Goal: Task Accomplishment & Management: Use online tool/utility

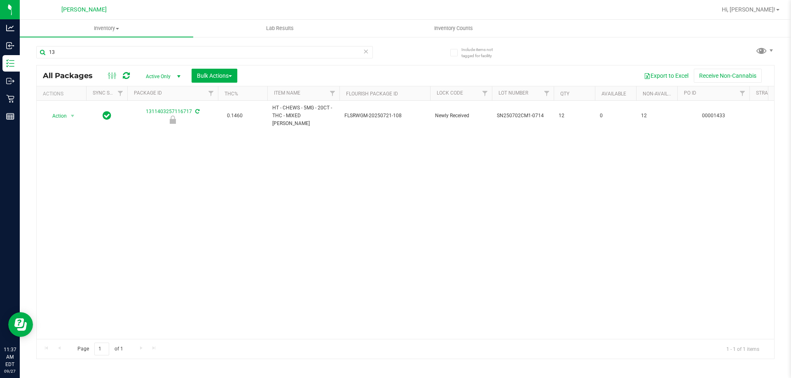
type input "1"
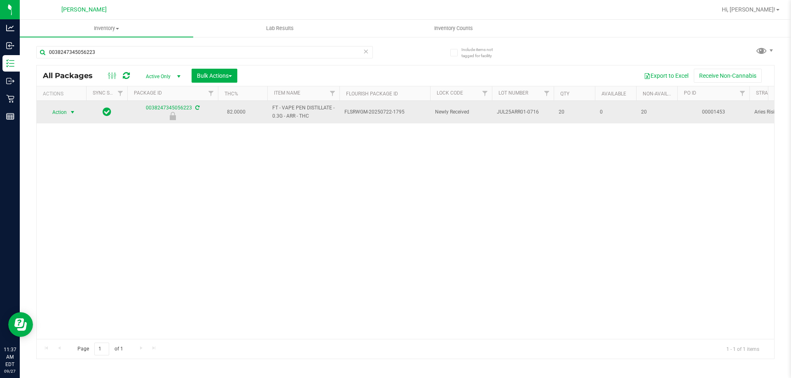
type input "0038247345056223"
click at [70, 112] on span "select" at bounding box center [72, 112] width 7 height 7
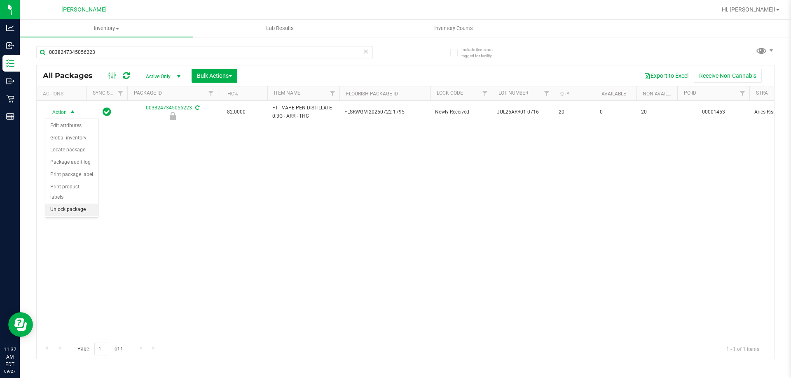
click at [80, 205] on li "Unlock package" at bounding box center [71, 210] width 53 height 12
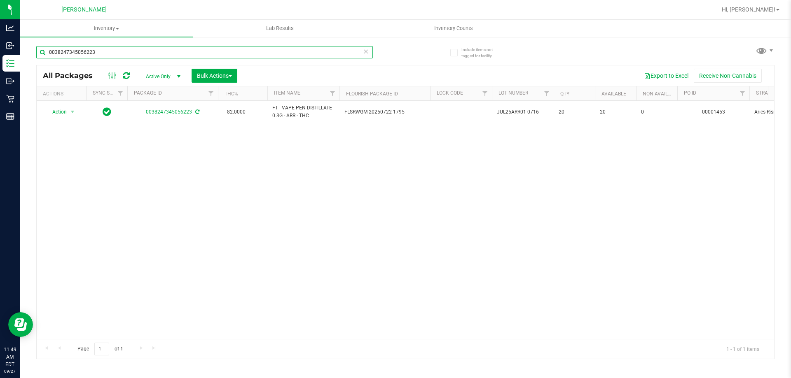
click at [107, 52] on input "0038247345056223" at bounding box center [204, 52] width 336 height 12
type input "0856429562282655"
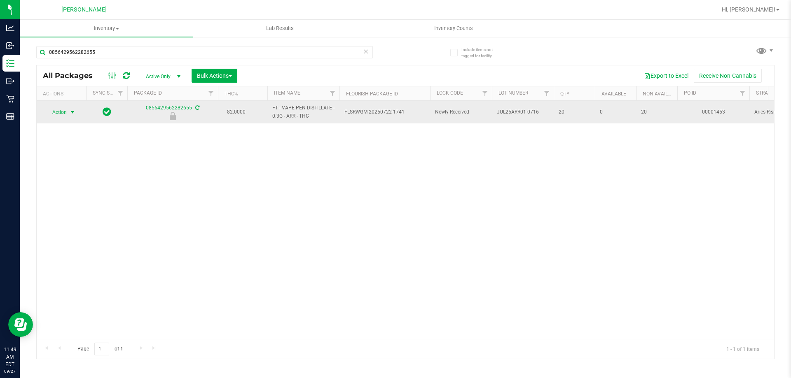
click at [70, 116] on span "select" at bounding box center [73, 113] width 10 height 12
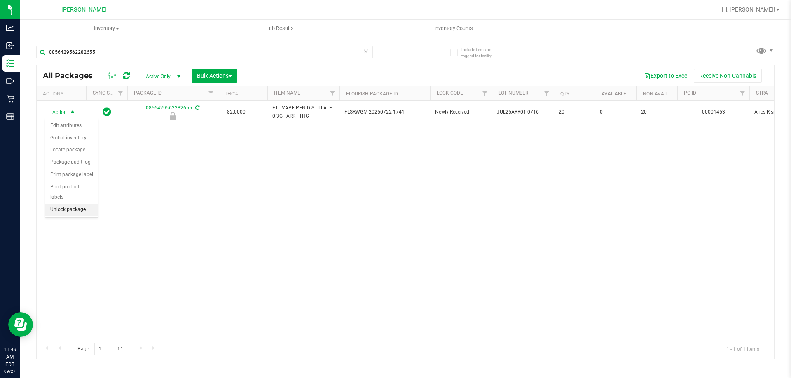
click at [72, 204] on li "Unlock package" at bounding box center [71, 210] width 53 height 12
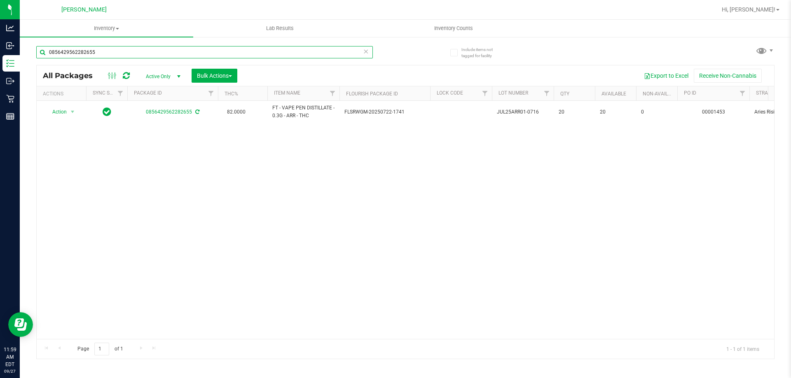
click at [112, 51] on input "0856429562282655" at bounding box center [204, 52] width 336 height 12
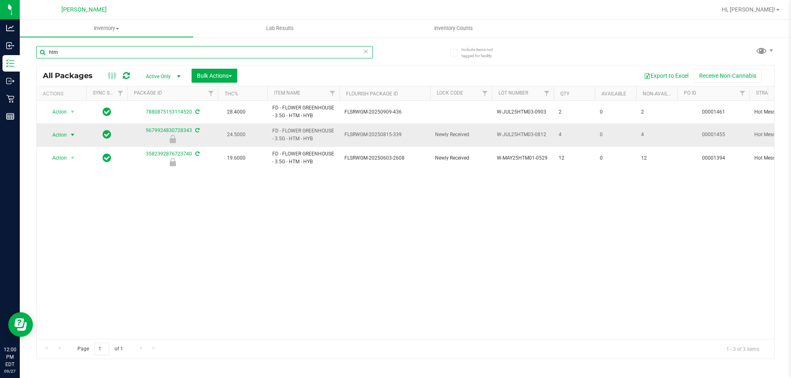
type input "htm"
click at [72, 133] on span "select" at bounding box center [72, 135] width 7 height 7
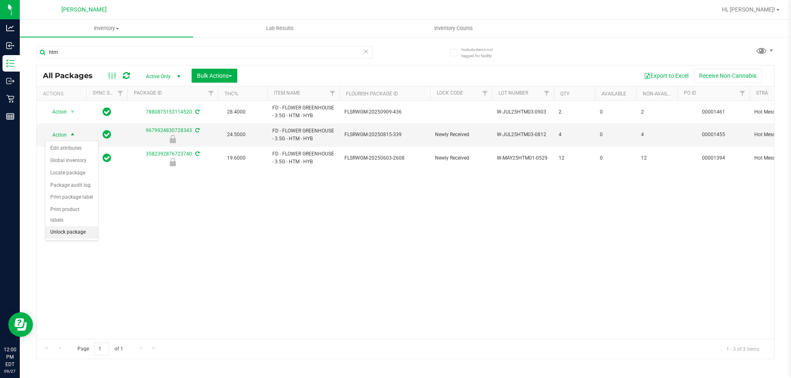
click at [79, 227] on li "Unlock package" at bounding box center [71, 233] width 53 height 12
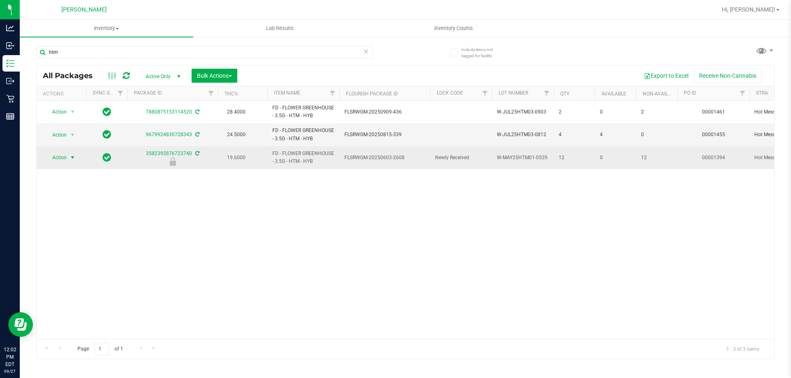
click at [71, 156] on span "select" at bounding box center [72, 157] width 7 height 7
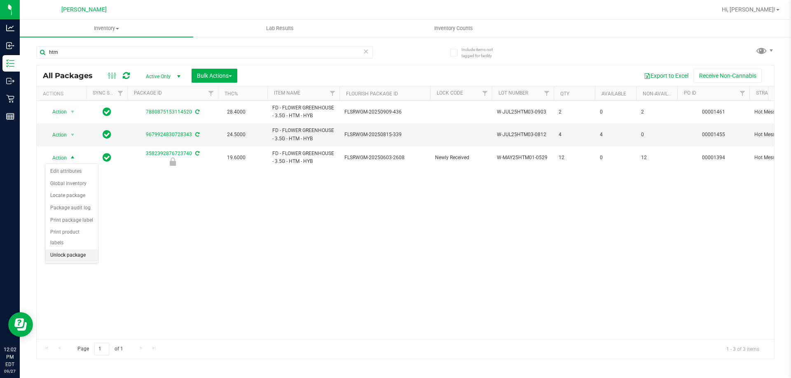
click at [65, 250] on li "Unlock package" at bounding box center [71, 256] width 53 height 12
